Goal: Book appointment/travel/reservation

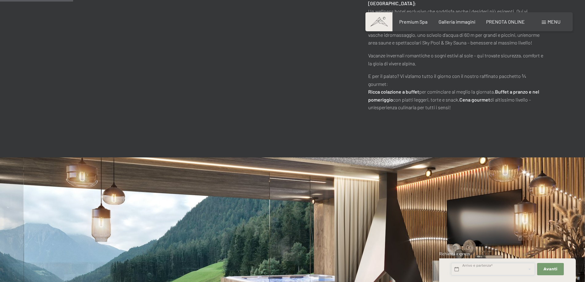
click at [488, 271] on input "text" at bounding box center [493, 269] width 84 height 13
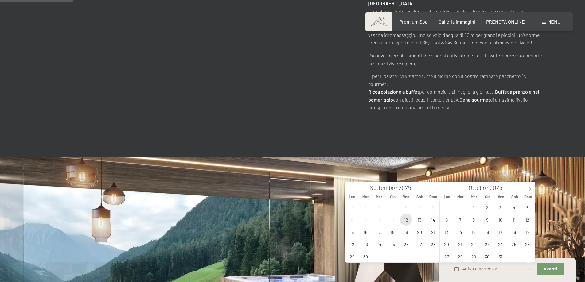
click at [404, 222] on span "12" at bounding box center [406, 220] width 12 height 12
click at [436, 221] on span "14" at bounding box center [433, 220] width 12 height 12
type input "Ven. 12/09/2025 - Dom. 14/09/2025"
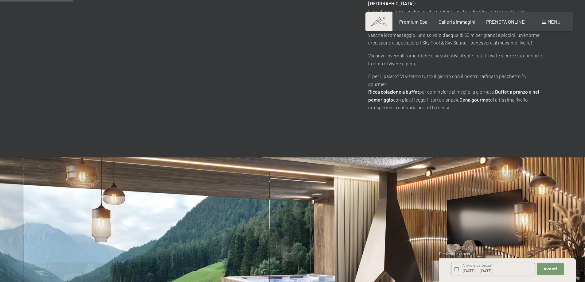
scroll to position [0, 1]
click at [556, 269] on span "Avanti" at bounding box center [551, 270] width 14 height 6
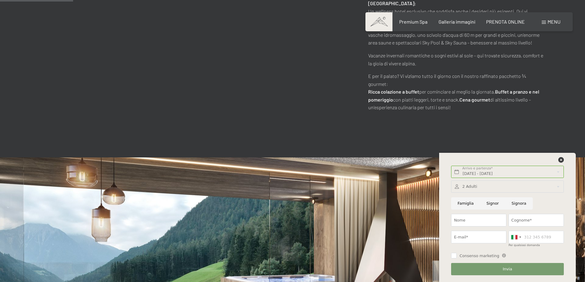
click at [557, 156] on div "Ven. 12/09/2025 - Dom. 14/09/2025 Arrivo e partenza* 2 Notti Avanti Nascondere …" at bounding box center [507, 217] width 121 height 129
click at [506, 22] on span "PRENOTA ONLINE" at bounding box center [505, 21] width 39 height 6
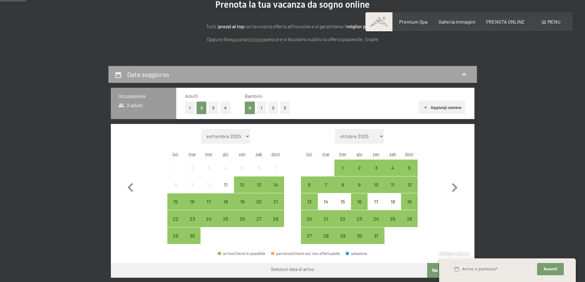
scroll to position [92, 0]
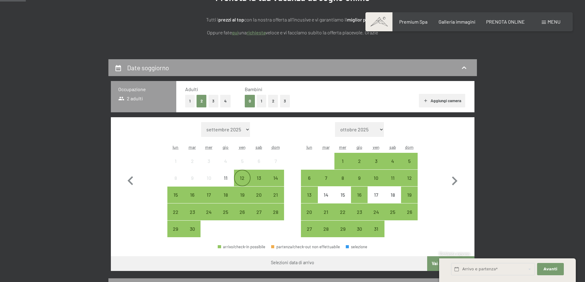
click at [241, 183] on div "12" at bounding box center [242, 183] width 15 height 15
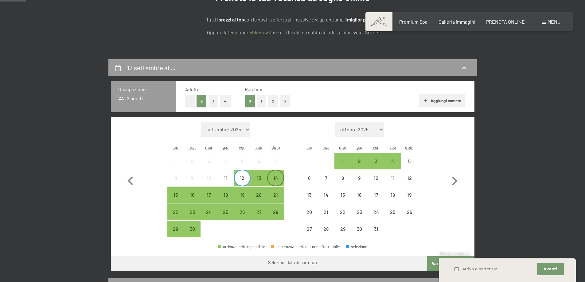
click at [274, 182] on div "14" at bounding box center [275, 183] width 15 height 15
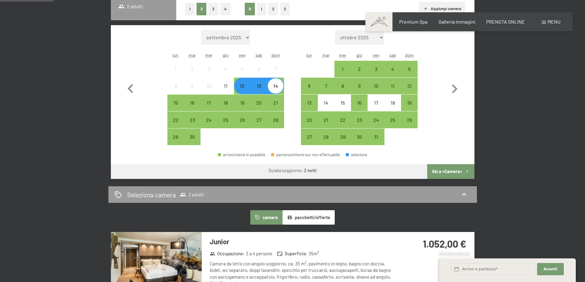
click at [464, 172] on button "Vai a «Camera»" at bounding box center [450, 171] width 47 height 15
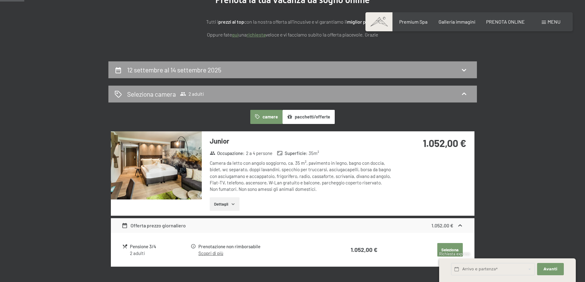
scroll to position [0, 0]
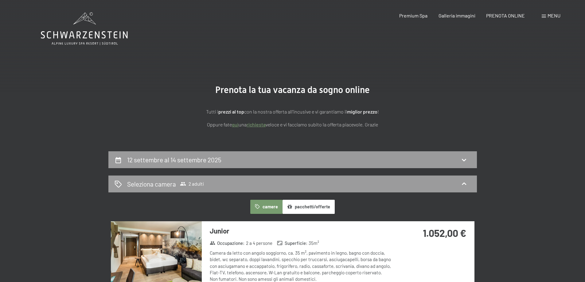
click at [250, 124] on link "richiesta" at bounding box center [256, 125] width 19 height 6
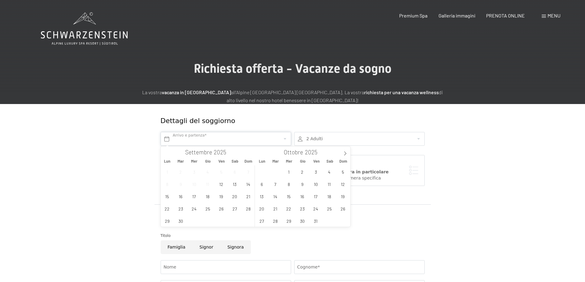
click at [209, 143] on input "text" at bounding box center [226, 139] width 131 height 14
click at [222, 184] on span "12" at bounding box center [221, 184] width 12 height 12
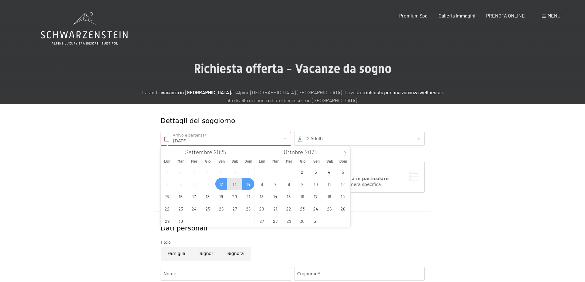
click at [245, 184] on span "14" at bounding box center [248, 184] width 12 height 12
type input "Ven. 12/09/2025 - Dom. 14/09/2025"
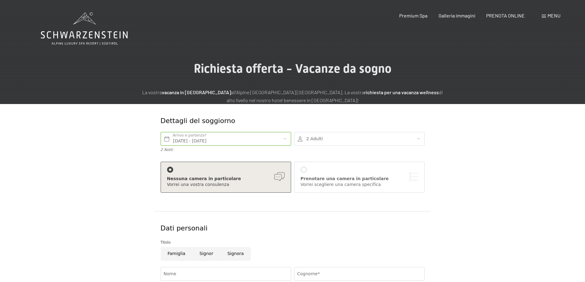
click at [315, 145] on div at bounding box center [359, 139] width 131 height 14
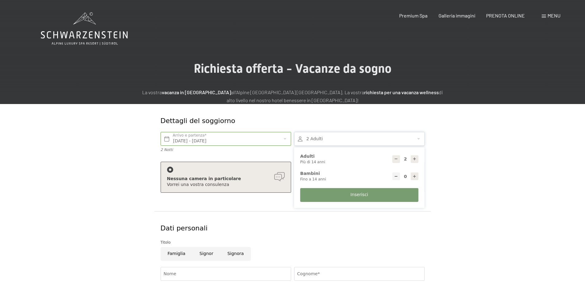
click at [318, 143] on div at bounding box center [359, 139] width 131 height 14
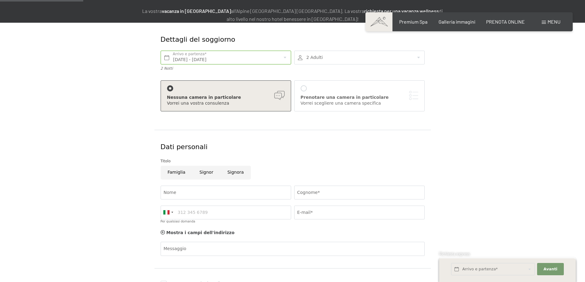
scroll to position [92, 0]
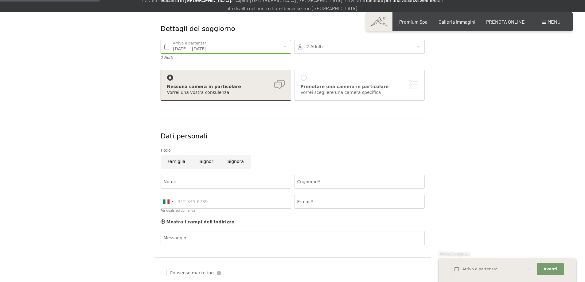
click at [205, 162] on input "Signor" at bounding box center [207, 162] width 28 height 14
radio input "true"
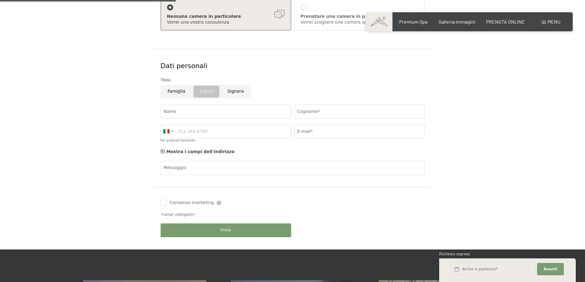
scroll to position [154, 0]
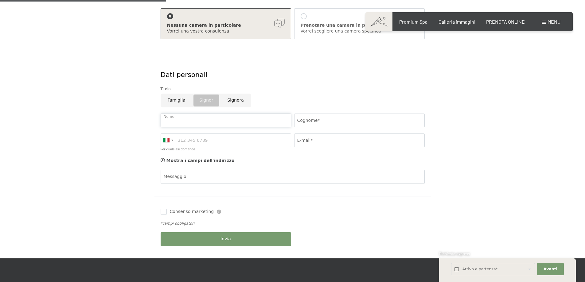
click at [177, 117] on input "Nome" at bounding box center [226, 121] width 131 height 14
type input "Alessandro"
type input "D"
type input "Spigolon"
type input "3318390250"
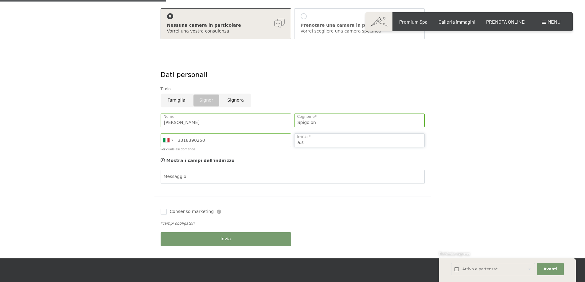
type input "a.spigolon07@gmail.com"
click at [161, 211] on input "Consenso marketing" at bounding box center [164, 212] width 6 height 6
checkbox input "true"
click at [229, 239] on span "Invia" at bounding box center [226, 239] width 10 height 6
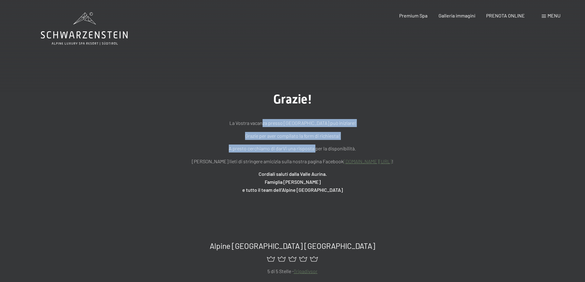
drag, startPoint x: 261, startPoint y: 125, endPoint x: 315, endPoint y: 143, distance: 57.7
click at [315, 143] on div "La Vostra vacanza presso l'Hotel Schwarzenstein può iniziare! Grazie per aver c…" at bounding box center [292, 156] width 307 height 75
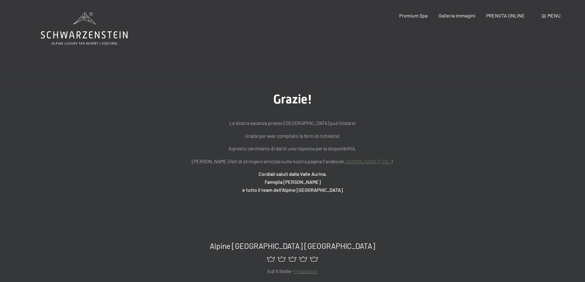
click at [327, 148] on p "A presto cerchiamo di darVi una risposta per la disponibilità." at bounding box center [292, 149] width 307 height 8
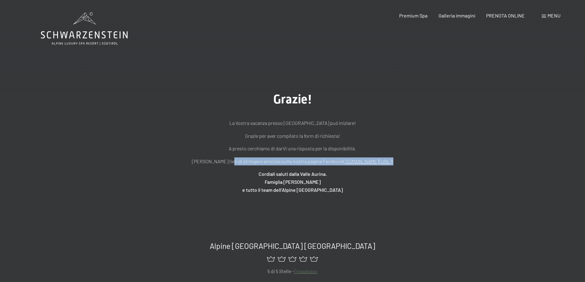
drag, startPoint x: 217, startPoint y: 162, endPoint x: 243, endPoint y: 166, distance: 26.7
click at [243, 166] on div "La Vostra vacanza presso l'Hotel Schwarzenstein può iniziare! Grazie per aver c…" at bounding box center [292, 156] width 307 height 75
click at [243, 163] on p "Saremo lieti di stringere amicizia sulla nostra pagina Facebook www.facebook.co…" at bounding box center [292, 162] width 307 height 8
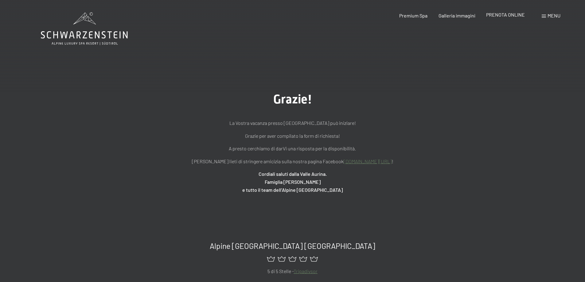
click at [495, 15] on span "PRENOTA ONLINE" at bounding box center [505, 15] width 39 height 6
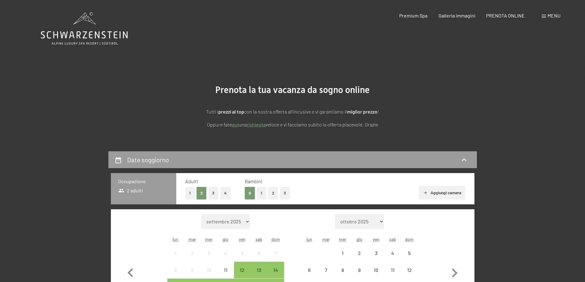
click at [543, 16] on span at bounding box center [544, 16] width 4 height 3
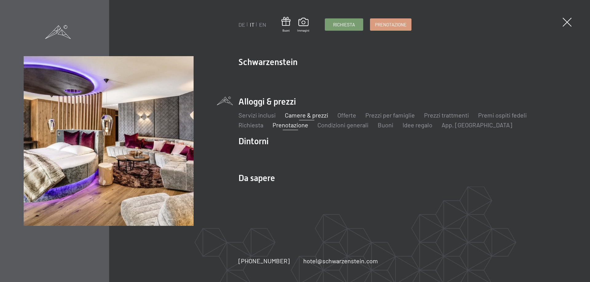
click at [295, 114] on link "Camere & prezzi" at bounding box center [306, 115] width 43 height 7
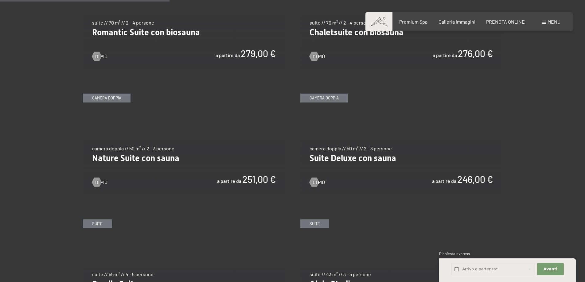
scroll to position [584, 0]
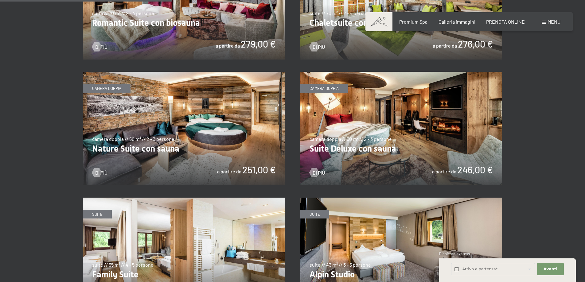
click at [385, 153] on img at bounding box center [401, 129] width 202 height 114
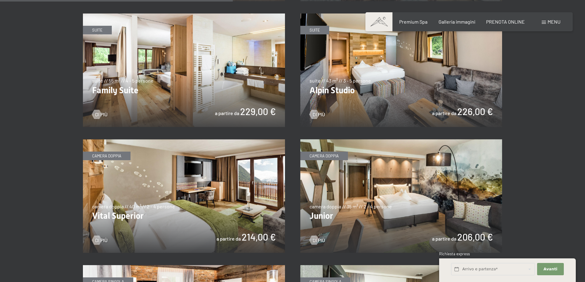
scroll to position [829, 0]
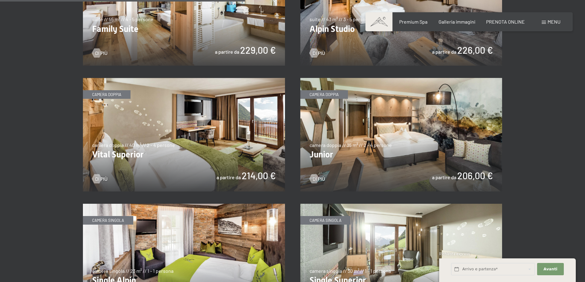
click at [387, 119] on img at bounding box center [401, 135] width 202 height 114
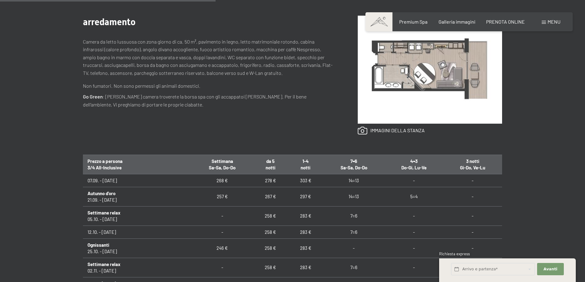
scroll to position [307, 0]
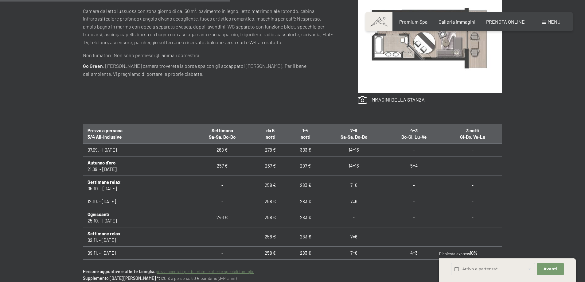
drag, startPoint x: 91, startPoint y: 151, endPoint x: 175, endPoint y: 154, distance: 84.2
click at [164, 155] on td "07.09. - 21.09.25" at bounding box center [137, 149] width 109 height 13
click at [186, 152] on td "07.09. - 21.09.25" at bounding box center [137, 149] width 109 height 13
drag, startPoint x: 310, startPoint y: 151, endPoint x: 290, endPoint y: 149, distance: 19.7
click at [290, 149] on td "303 €" at bounding box center [305, 149] width 35 height 13
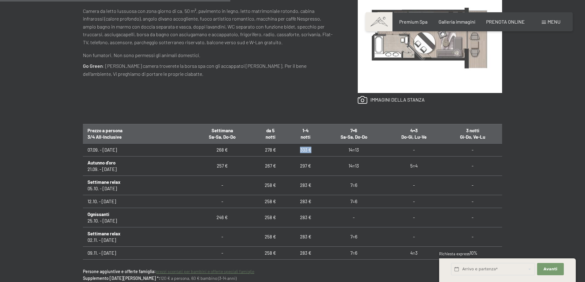
click at [290, 149] on td "303 €" at bounding box center [305, 149] width 35 height 13
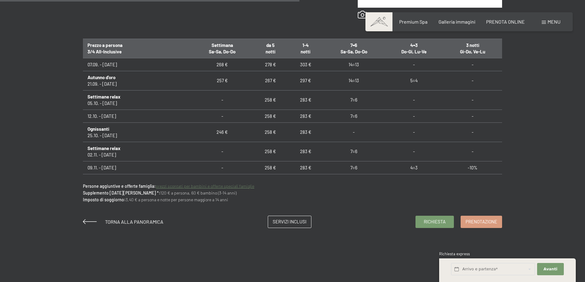
scroll to position [399, 0]
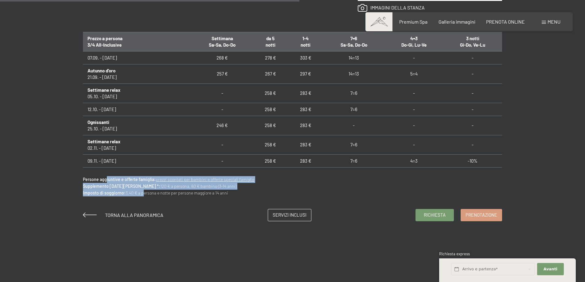
drag, startPoint x: 105, startPoint y: 180, endPoint x: 142, endPoint y: 190, distance: 37.8
click at [142, 190] on p "Persone aggiuntive e offerte famiglia: prezzi scontati per bambini e offerte sp…" at bounding box center [292, 186] width 419 height 21
click at [143, 191] on p "Persone aggiuntive e offerte famiglia: prezzi scontati per bambini e offerte sp…" at bounding box center [292, 186] width 419 height 21
click at [145, 188] on p "Persone aggiuntive e offerte famiglia: prezzi scontati per bambini e offerte sp…" at bounding box center [292, 186] width 419 height 21
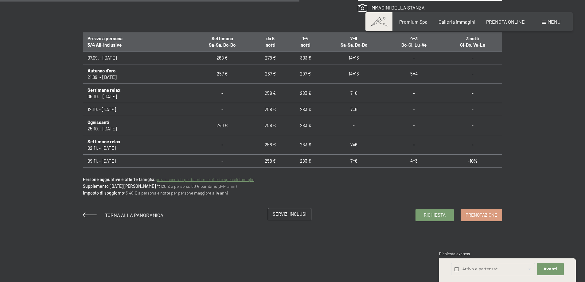
click at [286, 218] on link "Servizi inclusi" at bounding box center [289, 215] width 43 height 12
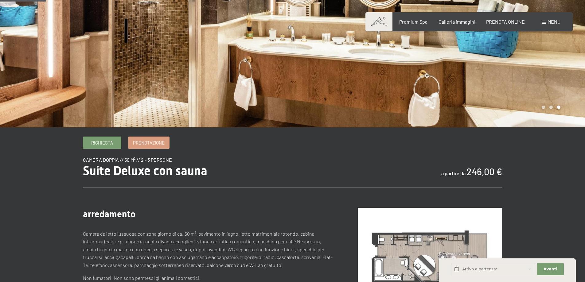
scroll to position [61, 0]
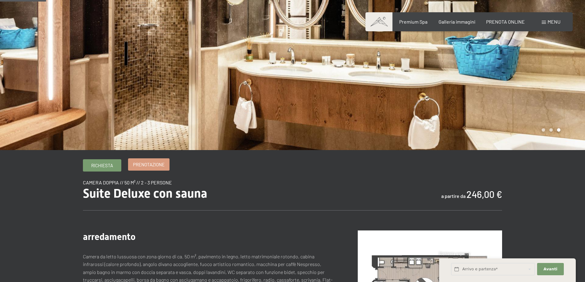
click at [159, 166] on span "Prenotazione" at bounding box center [149, 165] width 32 height 6
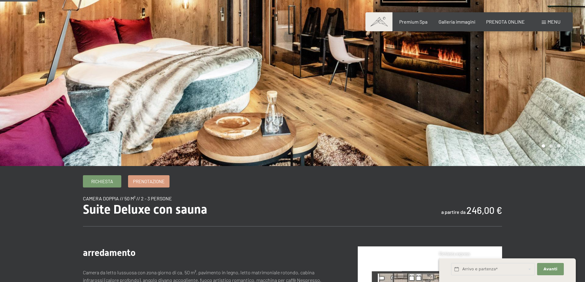
scroll to position [31, 0]
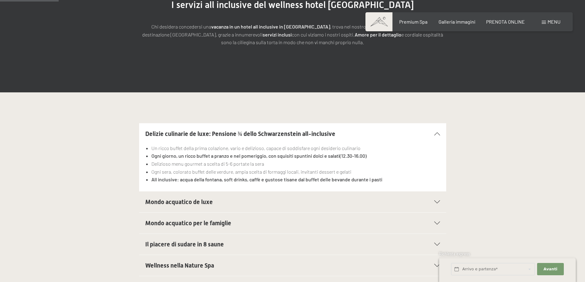
scroll to position [154, 0]
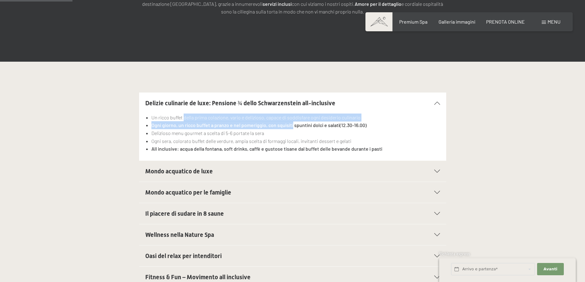
drag, startPoint x: 184, startPoint y: 120, endPoint x: 292, endPoint y: 124, distance: 108.2
click at [292, 124] on ul "Un ricco buffet della prima colazione, vario e delizioso, capace di soddisfare …" at bounding box center [292, 133] width 295 height 39
click at [292, 124] on strong "Ogni giorno, un ricco buffet a pranzo e nel pomeriggio, con squisiti spuntini d…" at bounding box center [245, 125] width 188 height 6
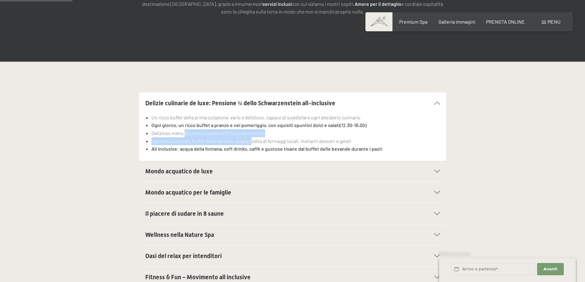
drag, startPoint x: 185, startPoint y: 134, endPoint x: 252, endPoint y: 139, distance: 67.5
click at [252, 139] on ul "Un ricco buffet della prima colazione, vario e delizioso, capace di soddisfare …" at bounding box center [292, 133] width 295 height 39
click at [252, 139] on li "Ogni sera, colorato buffet delle verdure, ampia scelta di formaggi locali, invi…" at bounding box center [295, 141] width 288 height 8
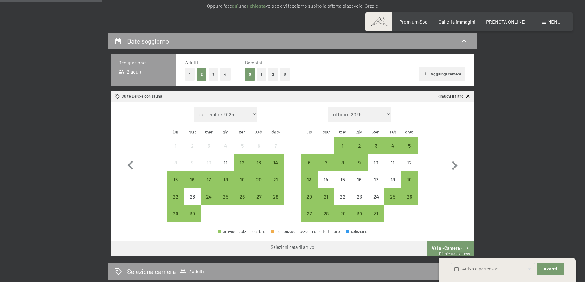
scroll to position [123, 0]
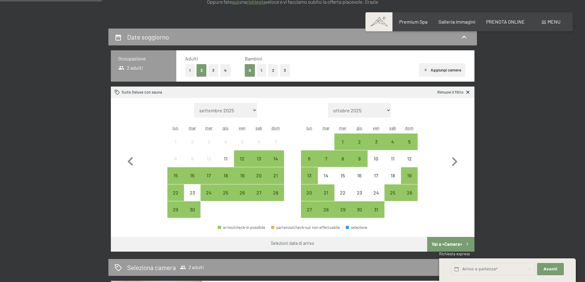
click at [241, 157] on span "Consenso marketing*" at bounding box center [257, 159] width 46 height 6
click at [231, 157] on input "Consenso marketing*" at bounding box center [228, 159] width 6 height 6
checkbox input "false"
click at [242, 155] on div "12" at bounding box center [242, 158] width 15 height 15
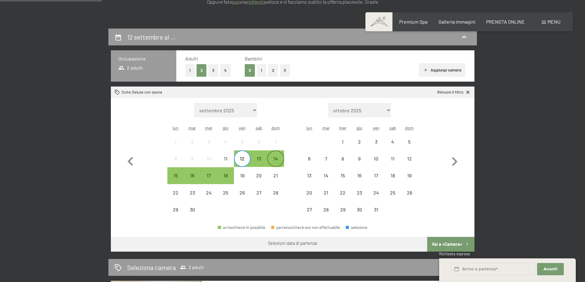
click at [280, 163] on div "14" at bounding box center [275, 163] width 15 height 15
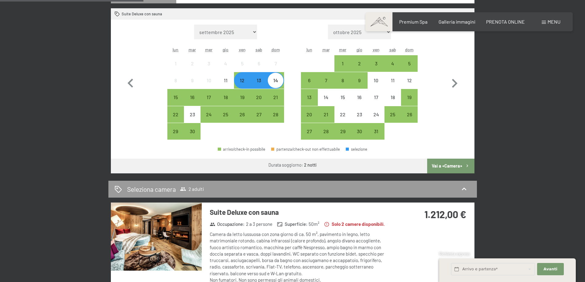
scroll to position [215, 0]
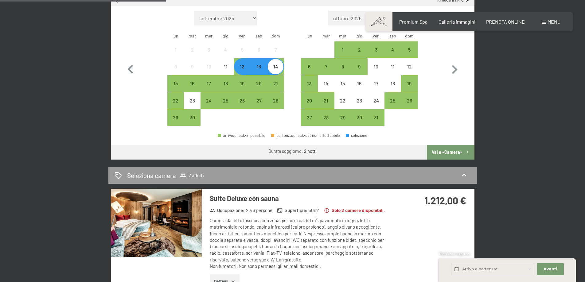
click at [438, 150] on button "Vai a «Camera»" at bounding box center [450, 152] width 47 height 15
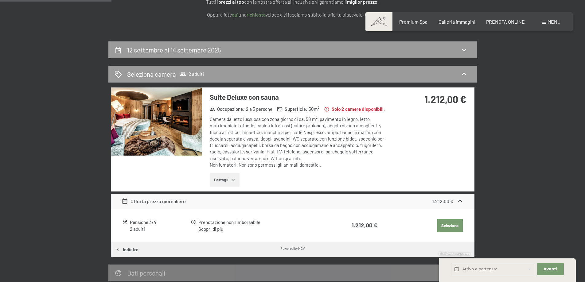
scroll to position [121, 0]
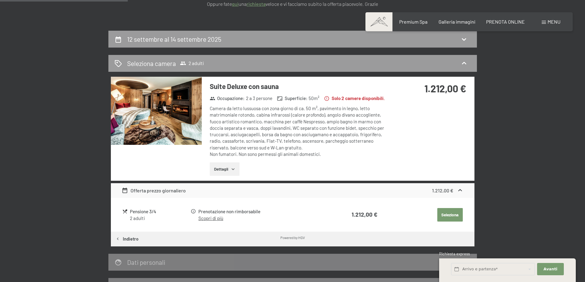
click at [224, 174] on button "Dettagli" at bounding box center [225, 170] width 30 height 14
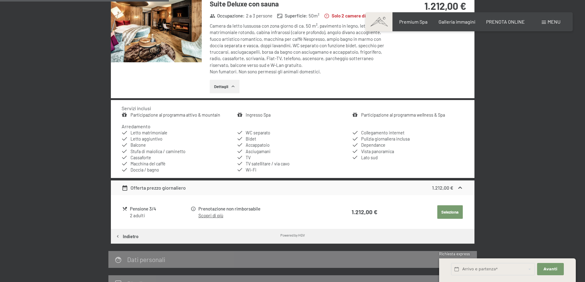
scroll to position [213, 0]
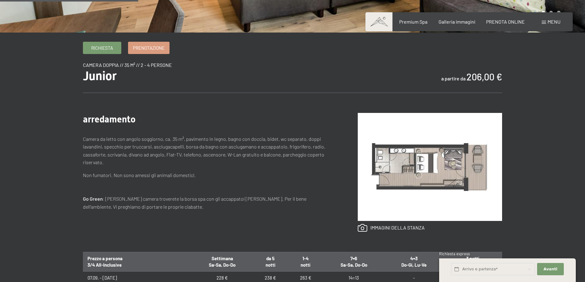
scroll to position [184, 0]
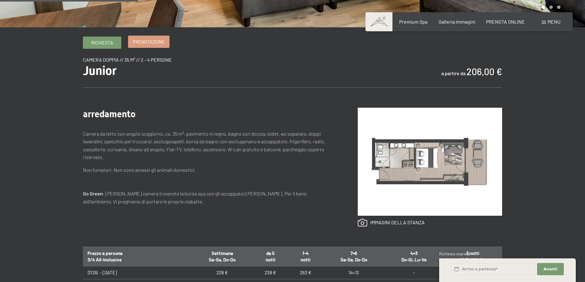
click at [139, 40] on span "Prenotazione" at bounding box center [149, 42] width 32 height 6
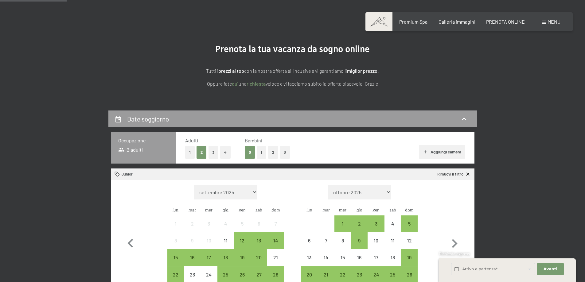
scroll to position [92, 0]
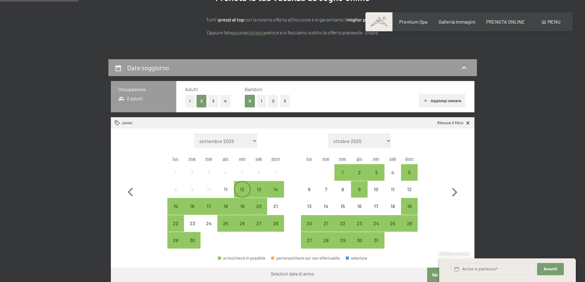
click at [245, 188] on div "12" at bounding box center [242, 194] width 15 height 15
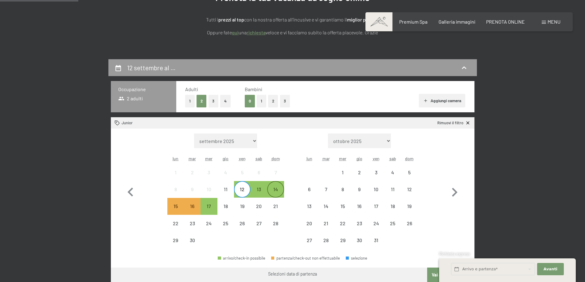
click at [276, 187] on div "14" at bounding box center [275, 194] width 15 height 15
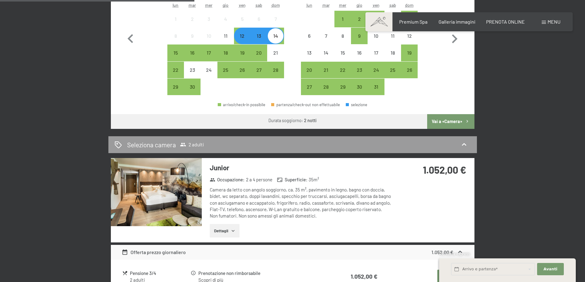
click at [462, 127] on button "Vai a «Camera»" at bounding box center [450, 121] width 47 height 15
